Goal: Find specific page/section: Find specific page/section

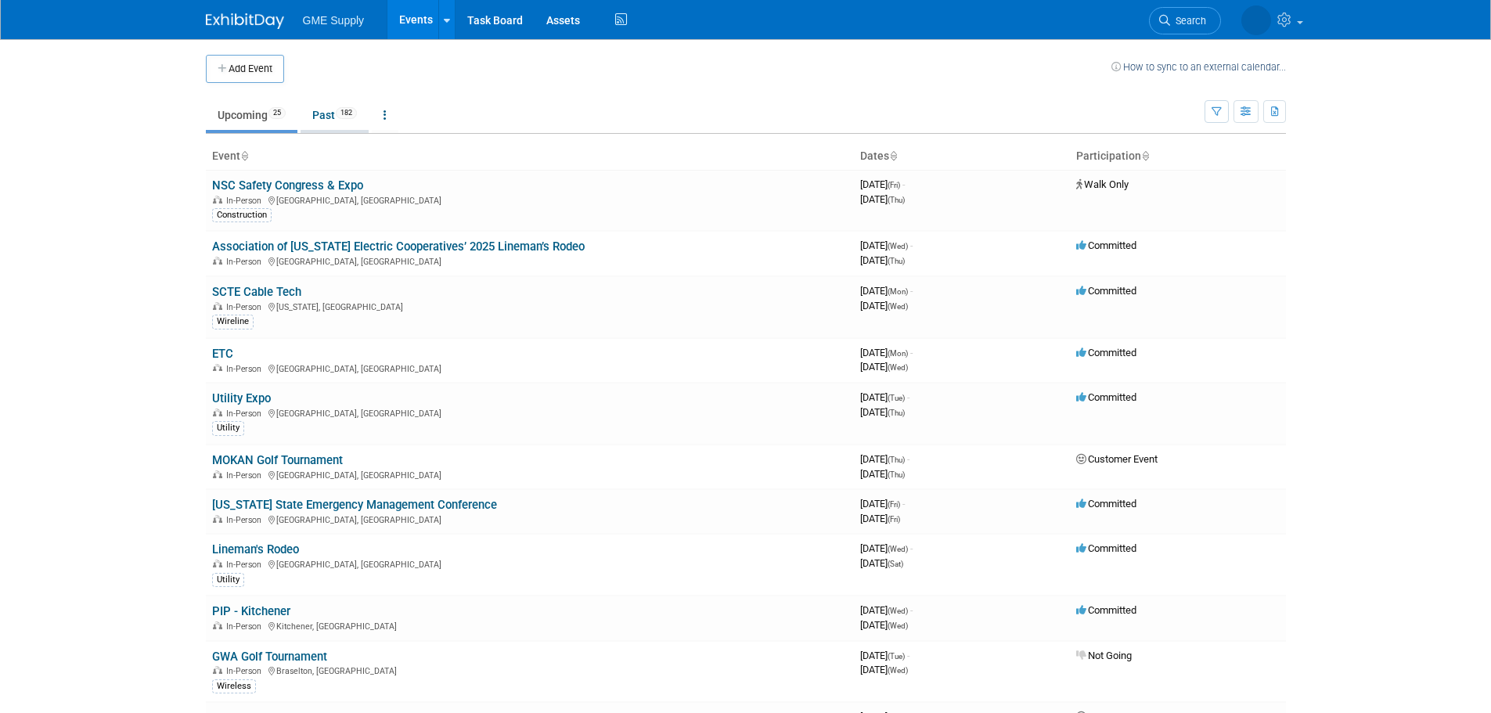
click at [330, 121] on link "Past 182" at bounding box center [335, 115] width 68 height 30
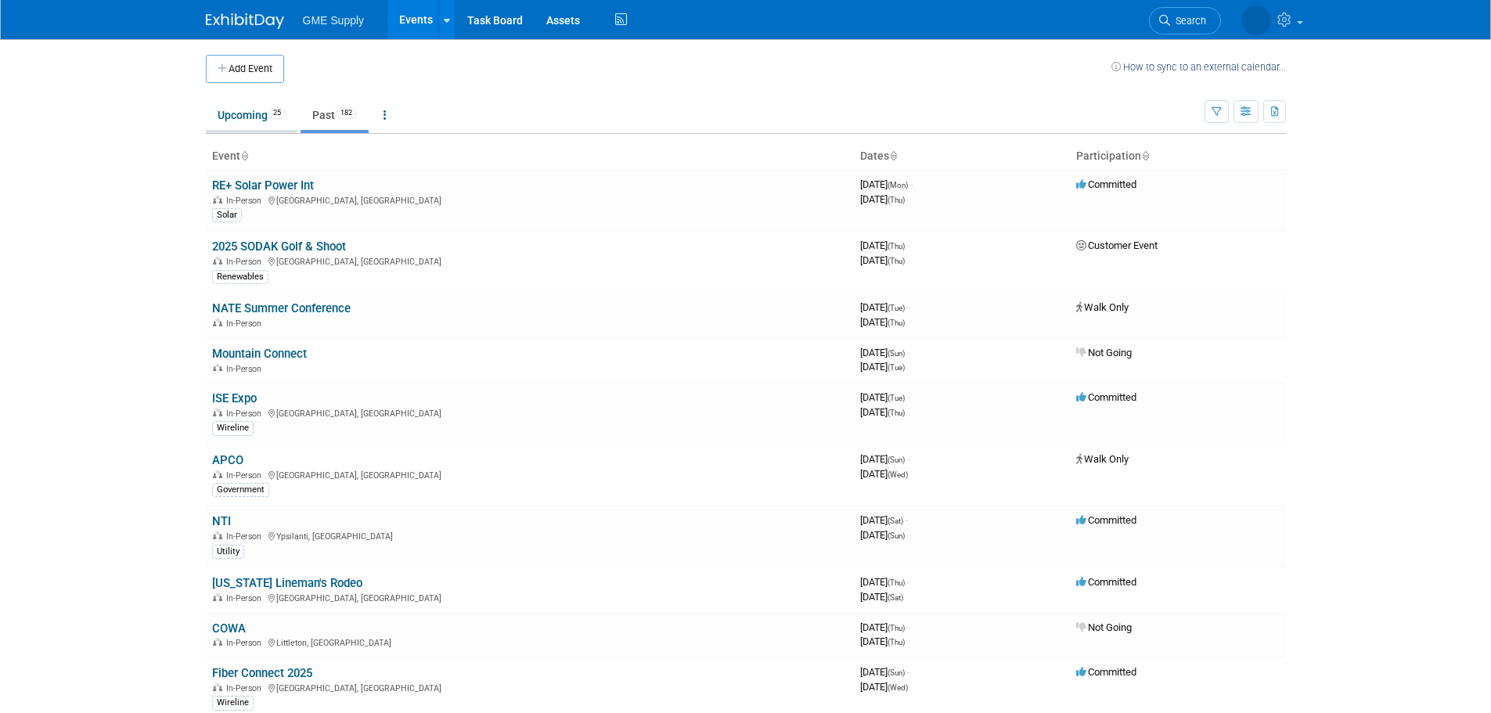
click at [287, 124] on link "Upcoming 25" at bounding box center [252, 115] width 92 height 30
